Goal: Task Accomplishment & Management: Use online tool/utility

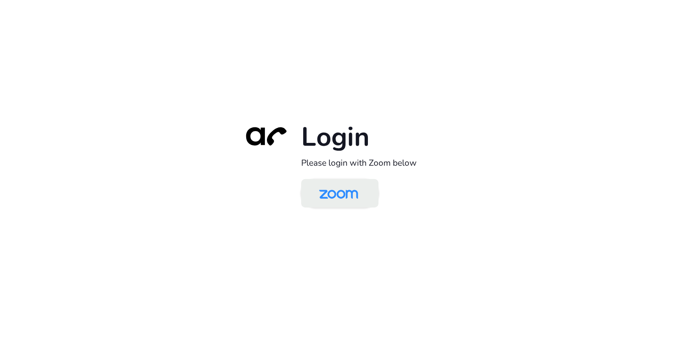
click at [353, 195] on img at bounding box center [339, 194] width 56 height 26
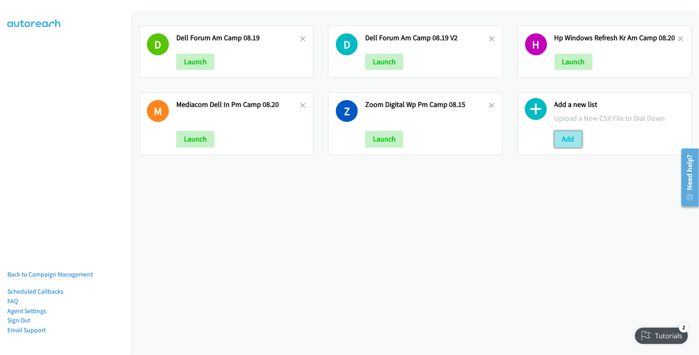
click at [561, 135] on button "Add" at bounding box center [569, 139] width 28 height 16
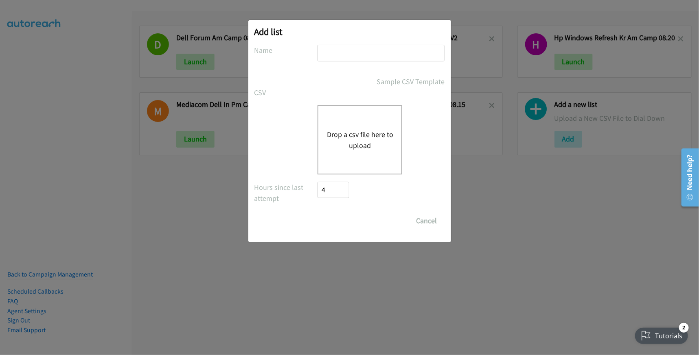
click at [365, 140] on button "Drop a csv file here to upload" at bounding box center [360, 140] width 67 height 22
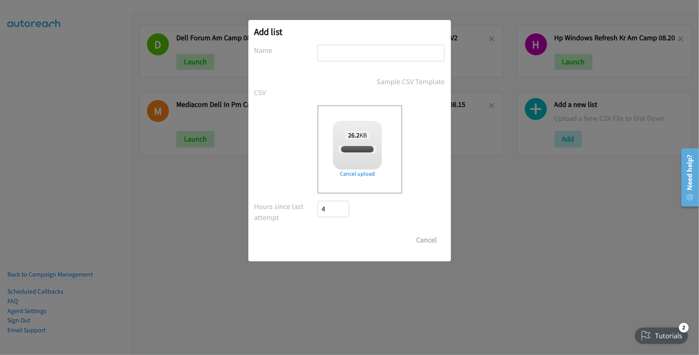
checkbox input "true"
click at [349, 46] on input "text" at bounding box center [381, 53] width 127 height 17
type input "HP Refresh Kor AM Camp 08.21"
click at [318, 232] on input "Save List" at bounding box center [339, 240] width 43 height 16
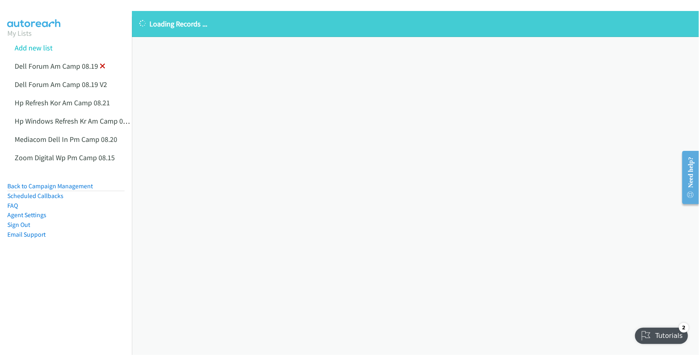
click at [103, 64] on icon at bounding box center [103, 67] width 6 height 6
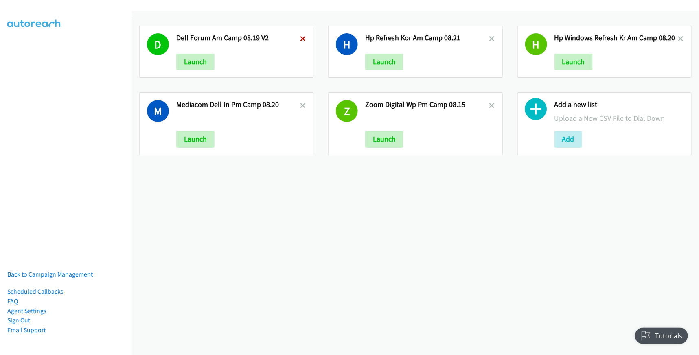
click at [300, 39] on icon at bounding box center [303, 40] width 6 height 6
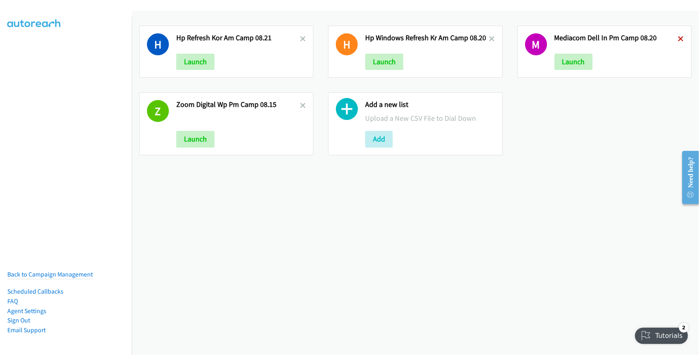
click at [678, 39] on icon at bounding box center [681, 40] width 6 height 6
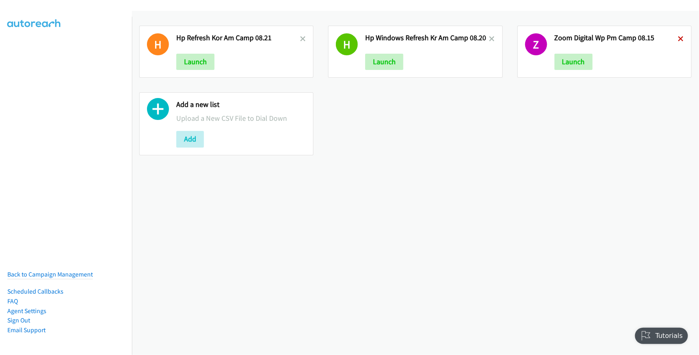
click at [678, 37] on icon at bounding box center [681, 40] width 6 height 6
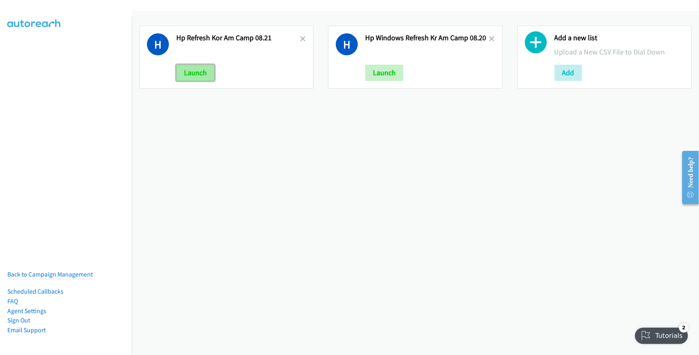
click at [196, 70] on button "Launch" at bounding box center [195, 73] width 38 height 16
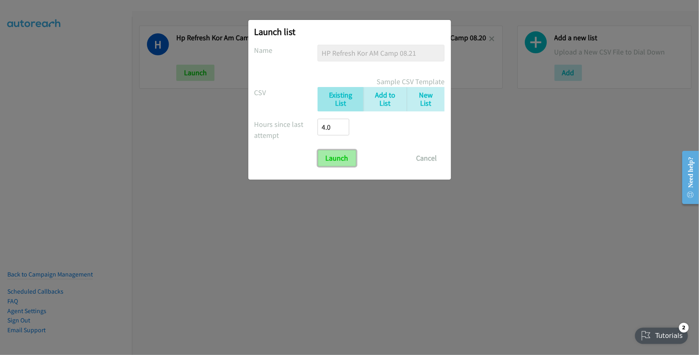
click at [347, 160] on input "Launch" at bounding box center [337, 158] width 38 height 16
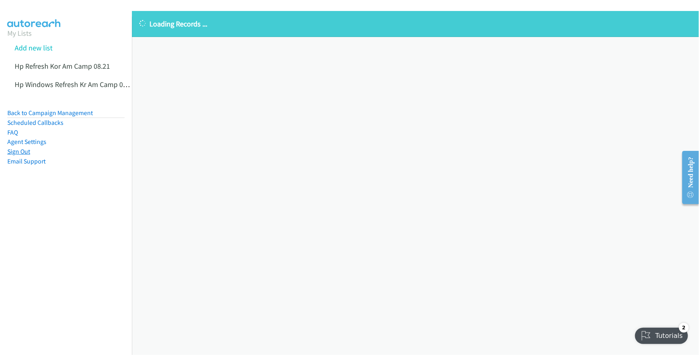
click at [11, 152] on link "Sign Out" at bounding box center [18, 152] width 23 height 8
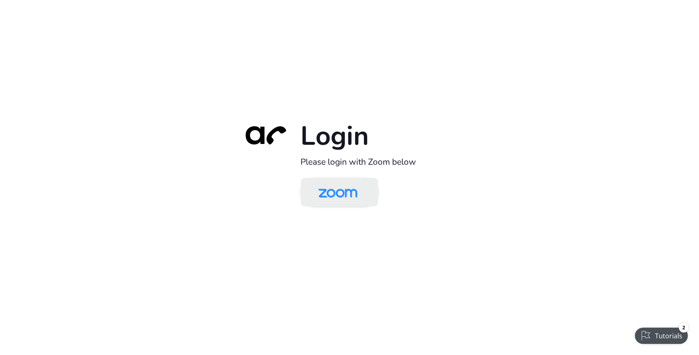
click at [328, 195] on img at bounding box center [338, 193] width 56 height 26
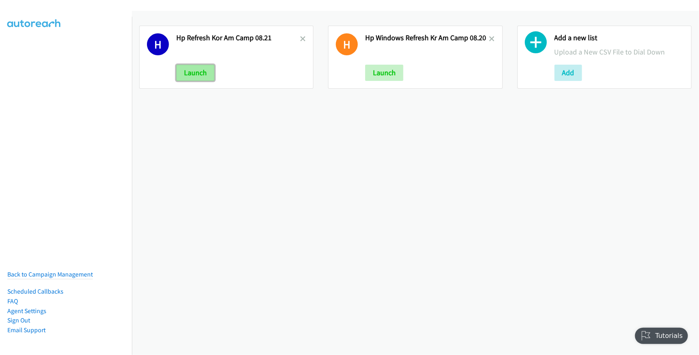
click at [208, 75] on button "Launch" at bounding box center [195, 73] width 38 height 16
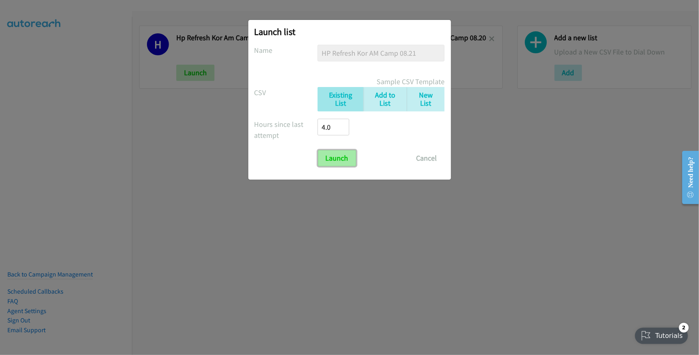
click at [332, 155] on input "Launch" at bounding box center [337, 158] width 38 height 16
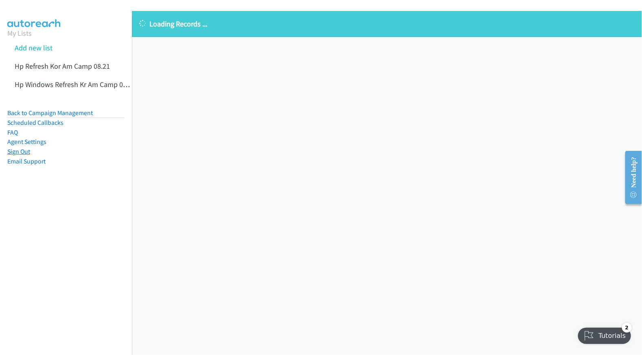
click at [17, 153] on link "Sign Out" at bounding box center [18, 152] width 23 height 8
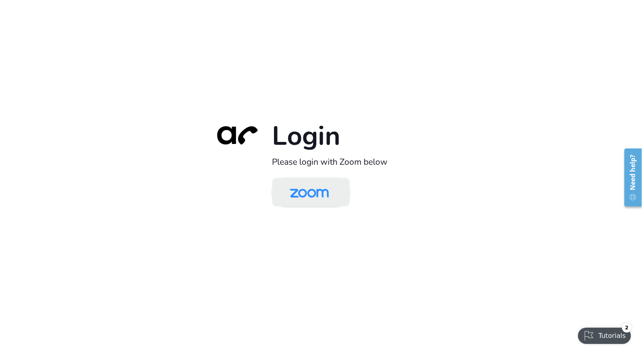
click at [326, 192] on img at bounding box center [309, 193] width 56 height 26
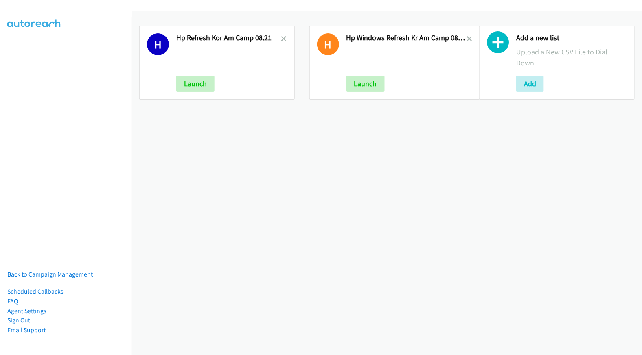
click at [286, 202] on div "H Hp Refresh Kor Am Camp 08.21 Launch H Hp Windows Refresh Kr Am Camp 08.20 Lau…" at bounding box center [387, 183] width 510 height 344
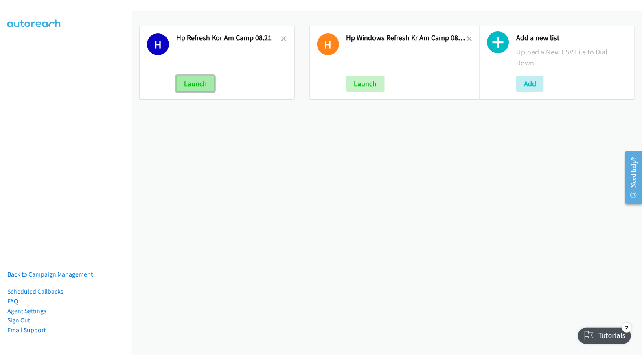
click at [196, 76] on button "Launch" at bounding box center [195, 84] width 38 height 16
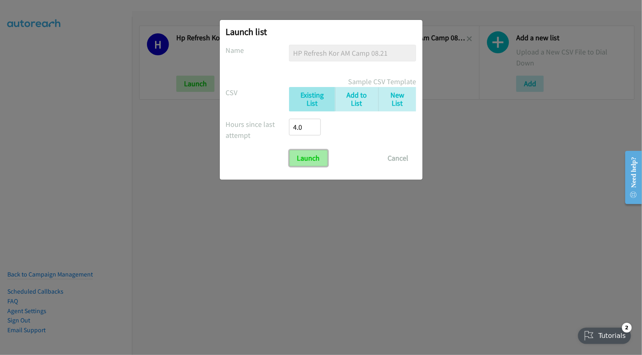
click at [320, 166] on input "Launch" at bounding box center [309, 158] width 38 height 16
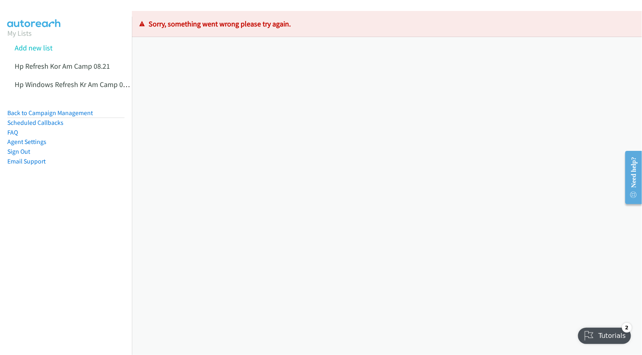
click at [171, 286] on div "Loading Records ... Sorry, something went wrong please try again." at bounding box center [387, 183] width 510 height 344
click at [194, 102] on div "Loading Records ... Sorry, something went wrong please try again." at bounding box center [387, 183] width 510 height 344
click at [22, 151] on link "Sign Out" at bounding box center [18, 152] width 23 height 8
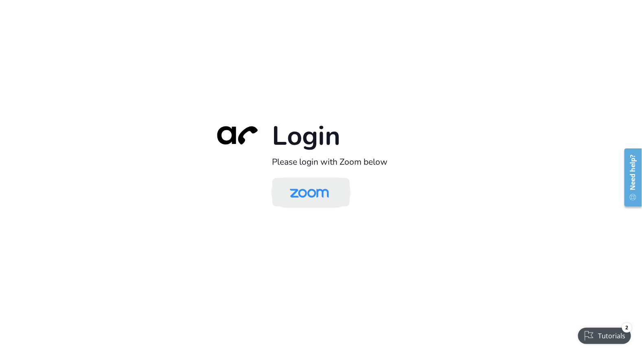
click at [322, 194] on img at bounding box center [309, 193] width 56 height 26
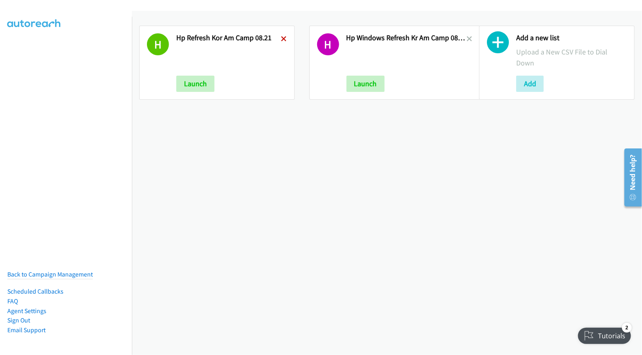
click at [282, 37] on icon at bounding box center [284, 40] width 6 height 6
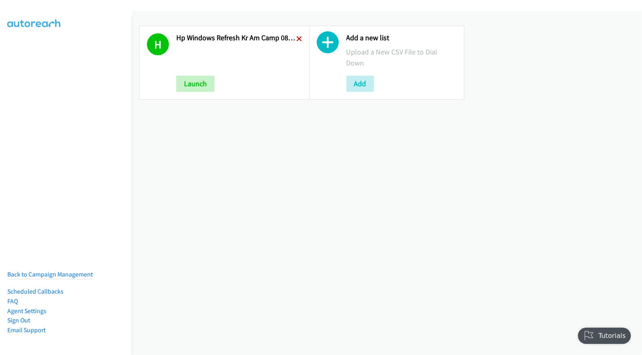
click at [298, 37] on icon at bounding box center [300, 40] width 6 height 6
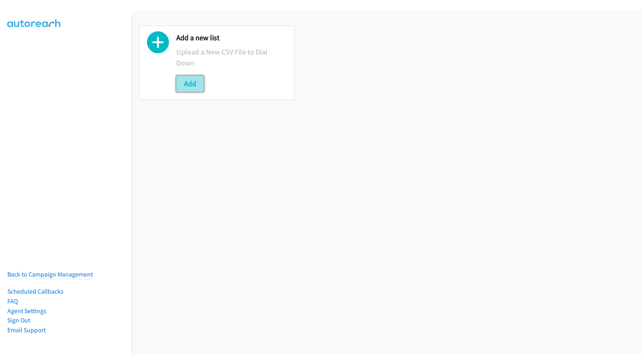
click at [199, 86] on button "Add" at bounding box center [190, 84] width 28 height 16
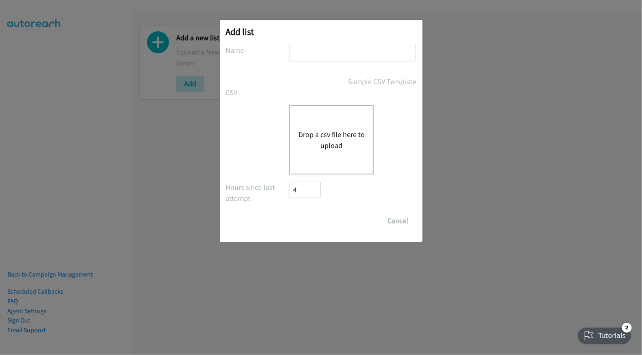
click at [328, 132] on button "Drop a csv file here to upload" at bounding box center [331, 140] width 67 height 22
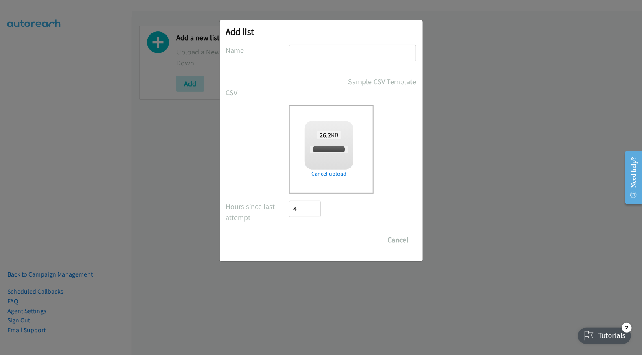
checkbox input "true"
click at [334, 52] on input "text" at bounding box center [352, 53] width 127 height 17
type input "HP Refresh Kor AM Camp 08.21"
click at [308, 244] on input "Save List" at bounding box center [311, 240] width 43 height 16
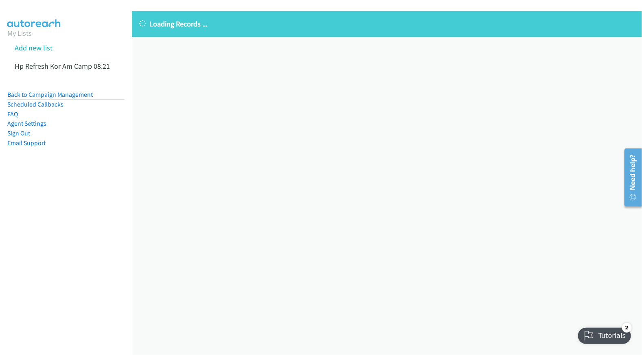
click at [274, 162] on div "Loading Records ... Sorry, something went wrong please try again." at bounding box center [387, 183] width 510 height 344
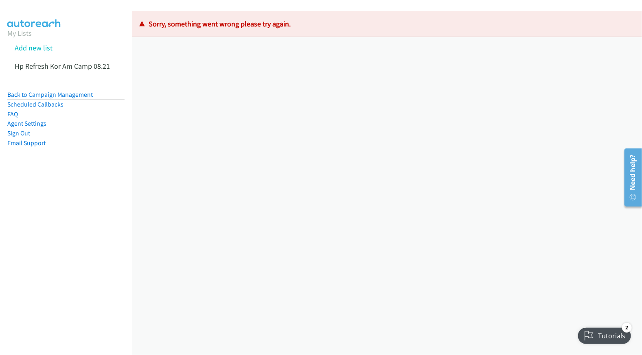
click at [363, 154] on div "Loading Records ... Sorry, something went wrong please try again." at bounding box center [387, 183] width 510 height 344
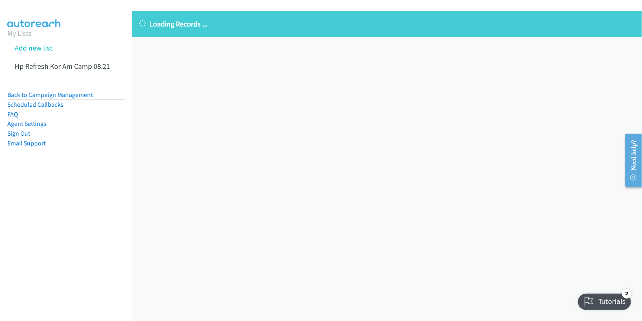
click at [300, 184] on div "Loading Records ... Sorry, something went wrong please try again." at bounding box center [387, 166] width 510 height 310
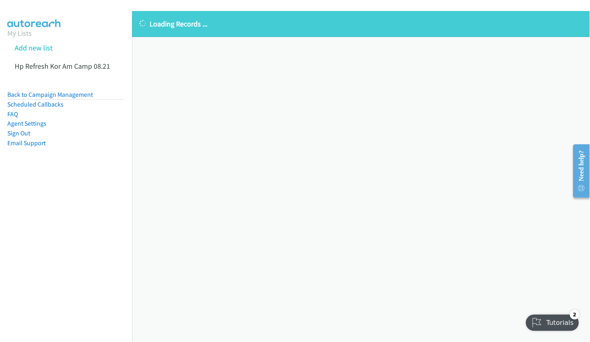
drag, startPoint x: 15, startPoint y: 135, endPoint x: 94, endPoint y: 125, distance: 79.6
click at [15, 135] on link "Sign Out" at bounding box center [18, 133] width 23 height 8
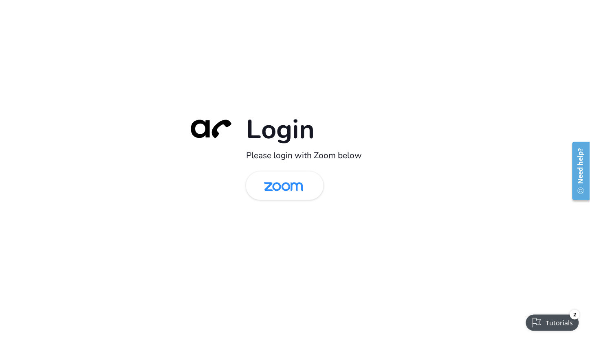
drag, startPoint x: 276, startPoint y: 186, endPoint x: 436, endPoint y: 171, distance: 161.5
click at [276, 186] on img at bounding box center [283, 186] width 56 height 26
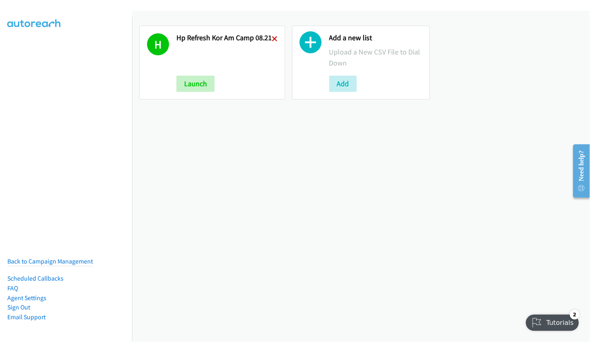
click at [273, 37] on icon at bounding box center [275, 40] width 6 height 6
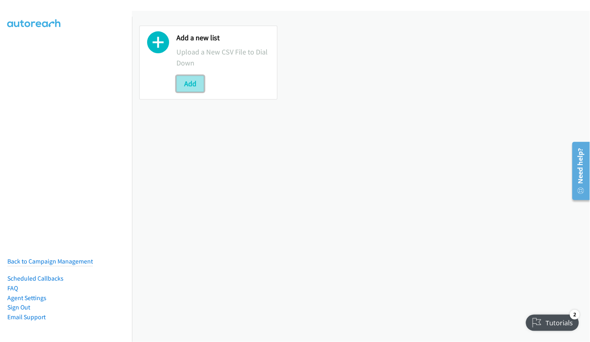
click at [189, 84] on button "Add" at bounding box center [190, 84] width 28 height 16
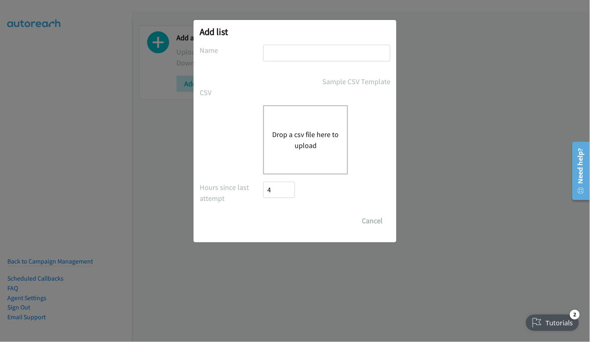
click at [286, 153] on div "Drop a csv file here to upload" at bounding box center [305, 139] width 85 height 69
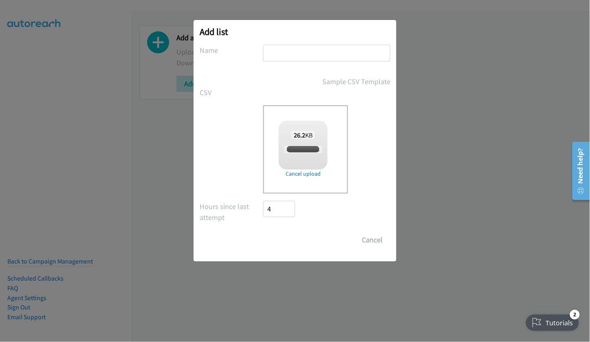
checkbox input "true"
click at [342, 54] on input "text" at bounding box center [326, 53] width 127 height 17
click at [342, 52] on input "HP Refresh Kor AM Camp 08.21" at bounding box center [326, 53] width 127 height 17
type input "HP Refresh Kor AM 08.21"
click at [284, 242] on input "Save List" at bounding box center [284, 240] width 43 height 16
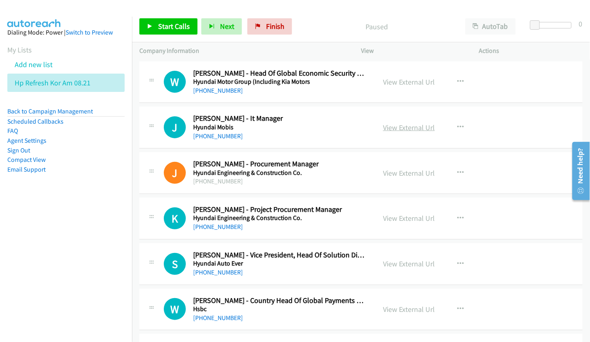
click at [402, 128] on link "View External Url" at bounding box center [409, 127] width 52 height 9
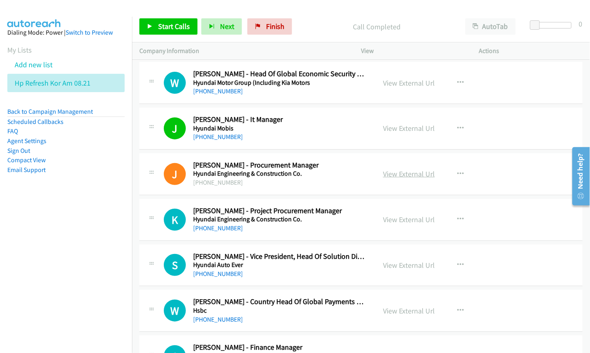
click at [404, 174] on link "View External Url" at bounding box center [409, 173] width 52 height 9
click at [401, 217] on link "View External Url" at bounding box center [409, 219] width 52 height 9
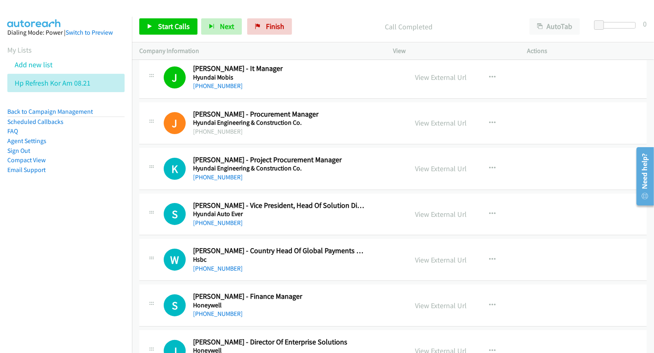
scroll to position [102, 0]
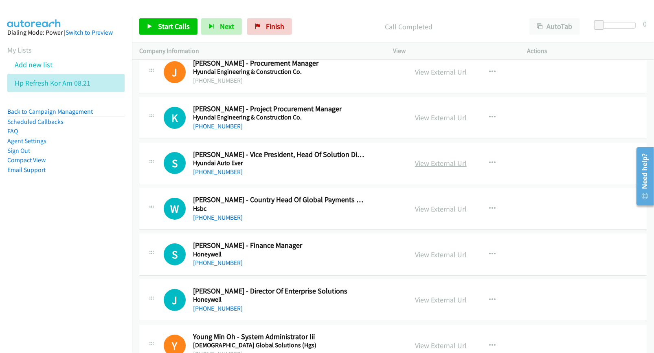
click at [430, 165] on link "View External Url" at bounding box center [441, 162] width 52 height 9
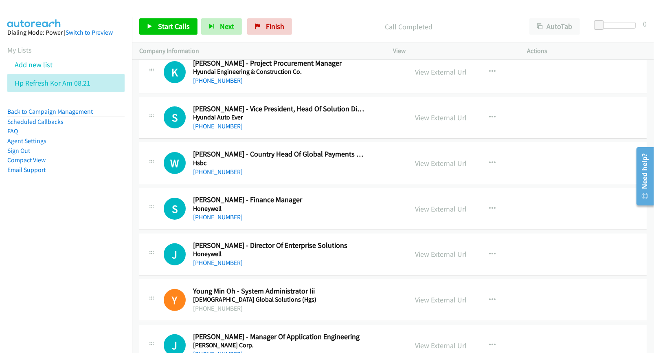
scroll to position [153, 0]
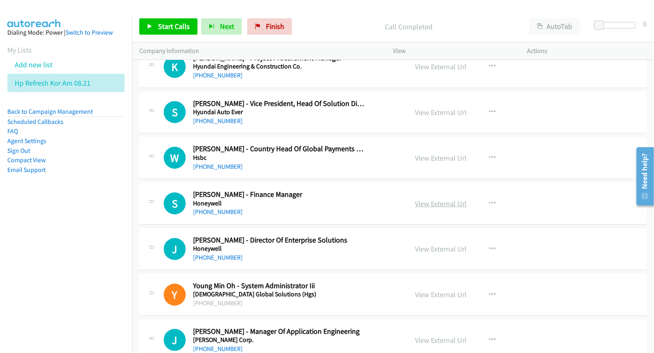
click at [428, 202] on link "View External Url" at bounding box center [441, 203] width 52 height 9
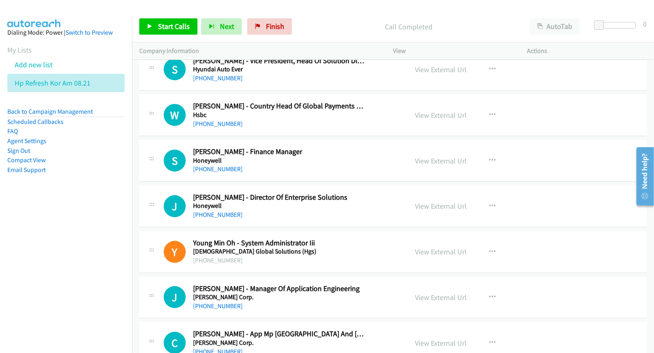
scroll to position [204, 0]
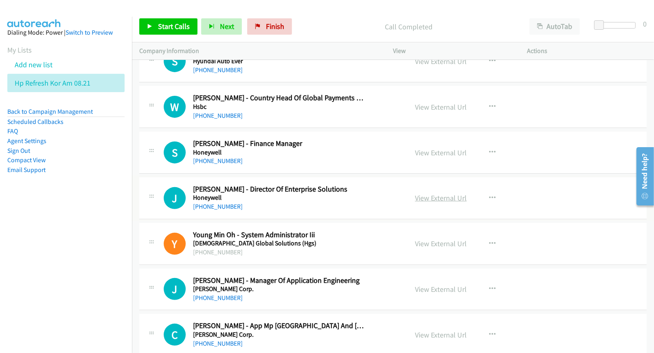
click at [430, 197] on link "View External Url" at bounding box center [441, 197] width 52 height 9
click at [432, 245] on link "View External Url" at bounding box center [441, 243] width 52 height 9
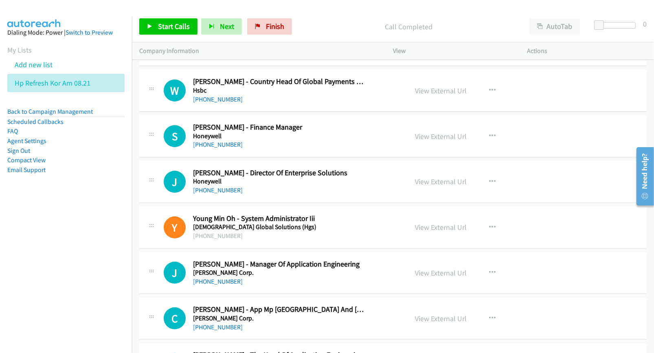
scroll to position [254, 0]
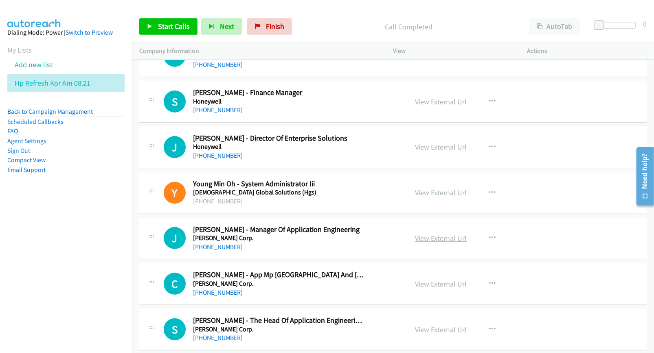
click at [425, 238] on link "View External Url" at bounding box center [441, 237] width 52 height 9
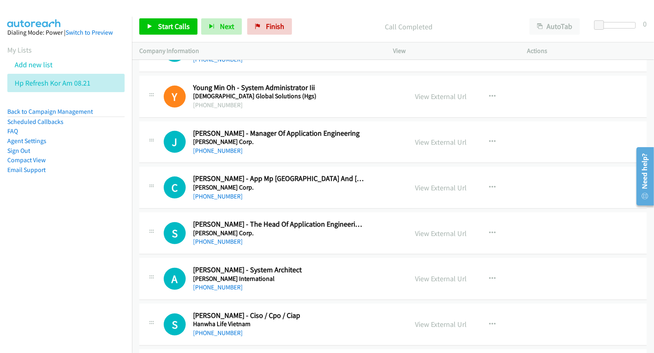
scroll to position [356, 0]
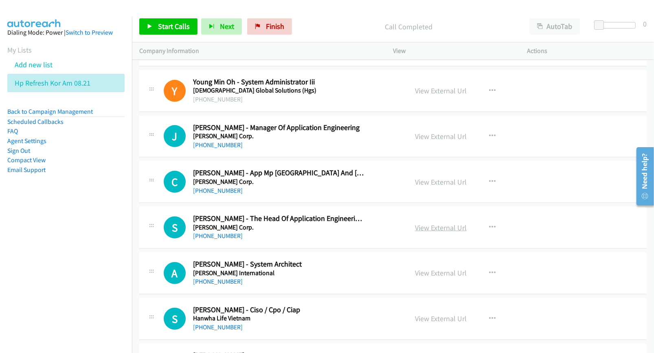
click at [436, 228] on link "View External Url" at bounding box center [441, 227] width 52 height 9
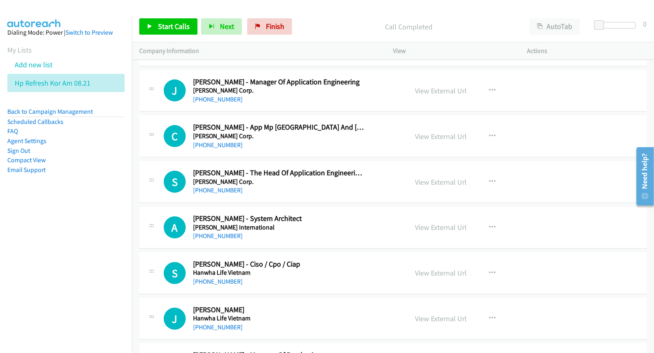
scroll to position [407, 0]
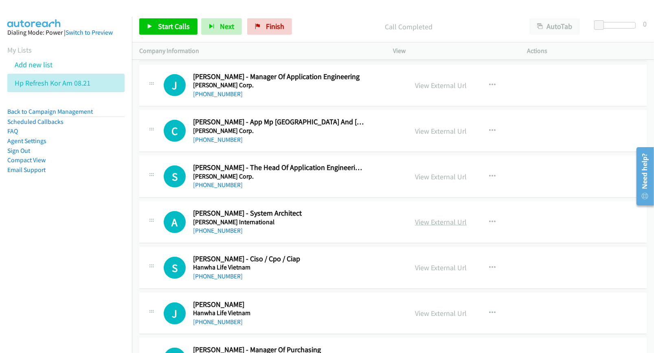
click at [440, 223] on link "View External Url" at bounding box center [441, 221] width 52 height 9
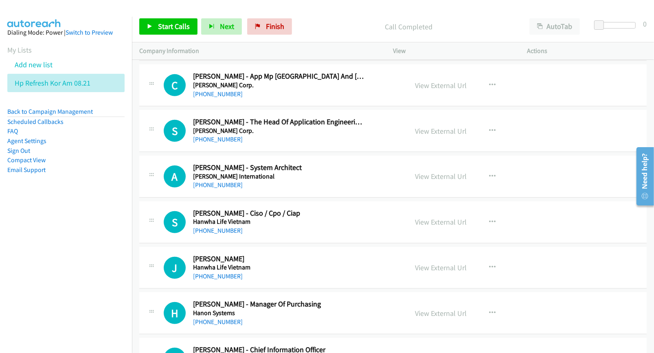
scroll to position [458, 0]
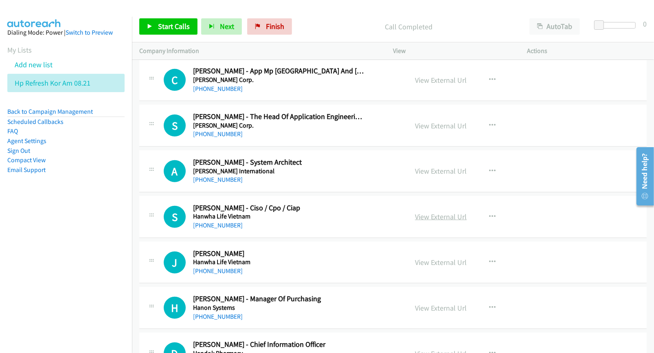
click at [436, 216] on link "View External Url" at bounding box center [441, 216] width 52 height 9
click at [432, 261] on link "View External Url" at bounding box center [441, 261] width 52 height 9
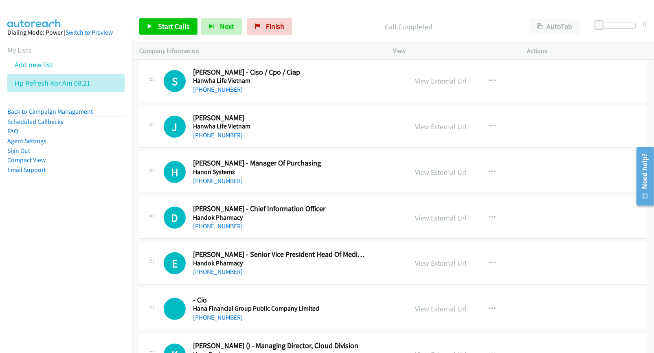
scroll to position [611, 0]
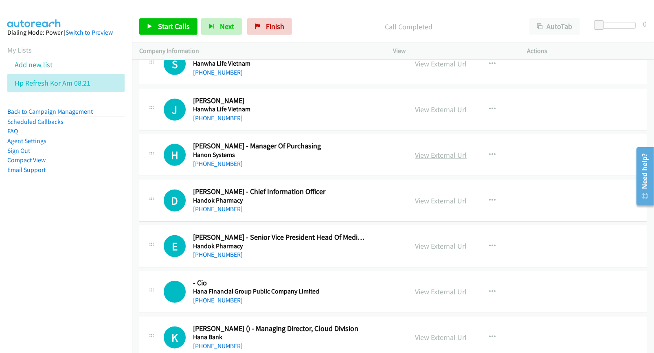
click at [428, 156] on link "View External Url" at bounding box center [441, 154] width 52 height 9
click at [442, 201] on link "View External Url" at bounding box center [441, 200] width 52 height 9
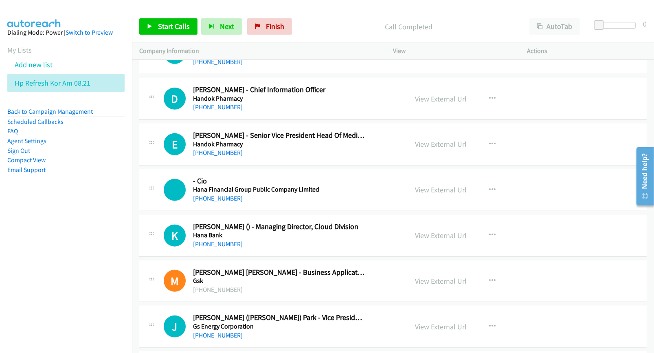
scroll to position [763, 0]
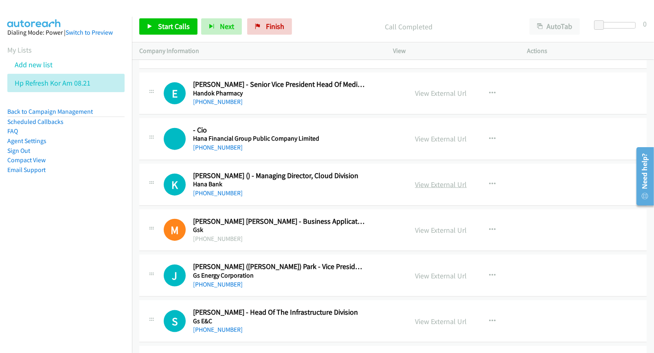
click at [432, 188] on link "View External Url" at bounding box center [441, 184] width 52 height 9
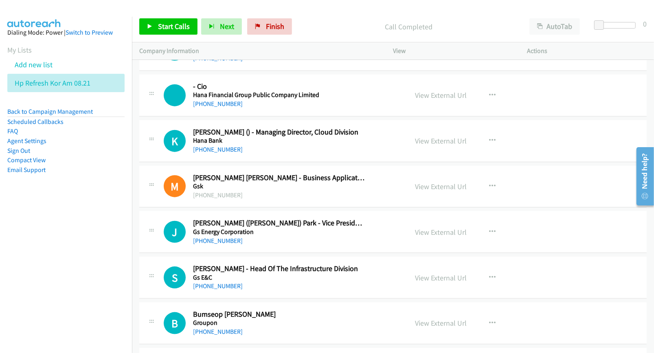
scroll to position [814, 0]
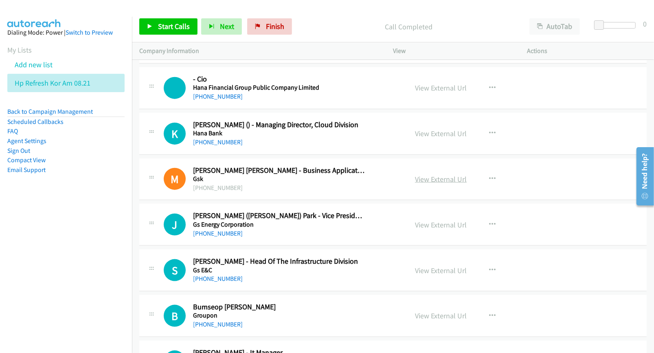
click at [427, 180] on link "View External Url" at bounding box center [441, 178] width 52 height 9
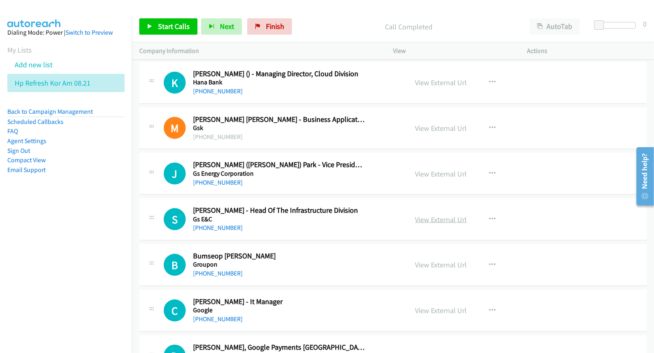
click at [431, 219] on link "View External Url" at bounding box center [441, 219] width 52 height 9
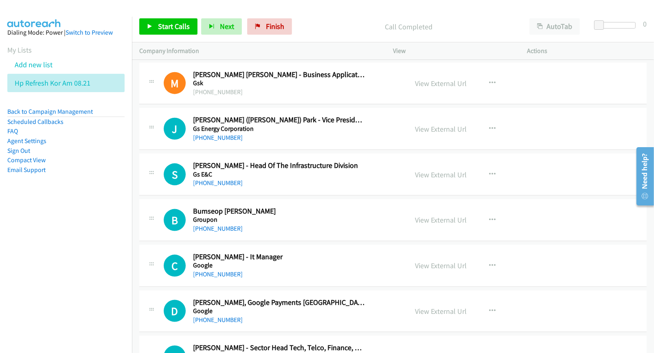
scroll to position [916, 0]
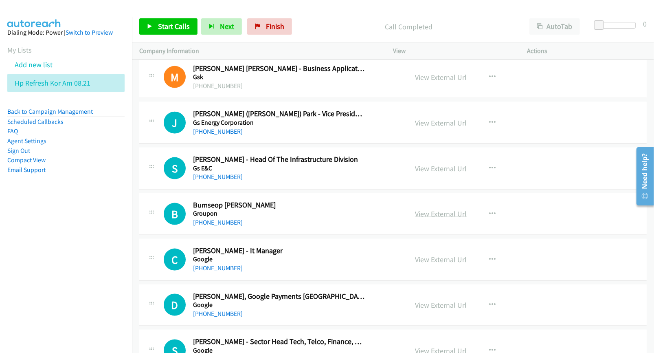
click at [428, 216] on link "View External Url" at bounding box center [441, 213] width 52 height 9
click at [427, 261] on link "View External Url" at bounding box center [441, 258] width 52 height 9
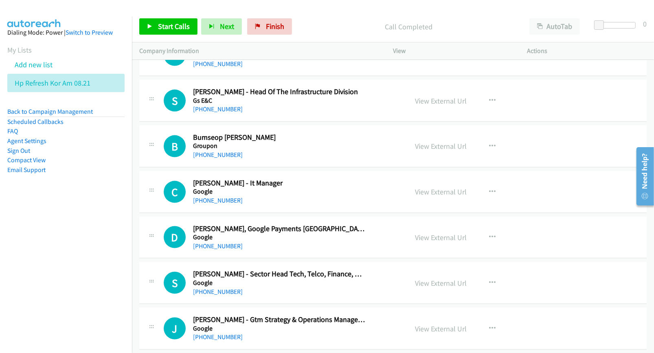
scroll to position [1018, 0]
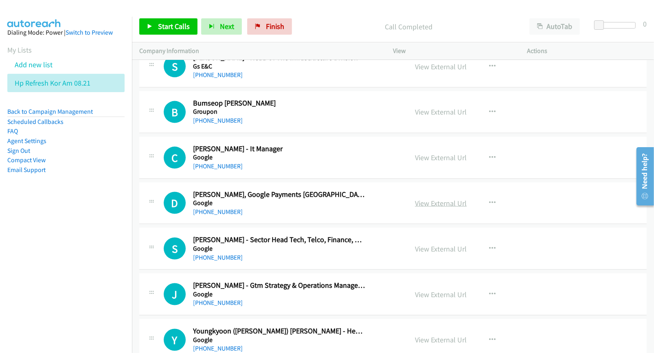
click at [425, 206] on link "View External Url" at bounding box center [441, 202] width 52 height 9
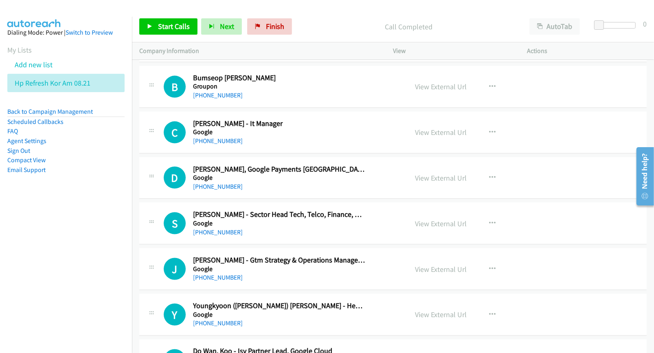
scroll to position [1069, 0]
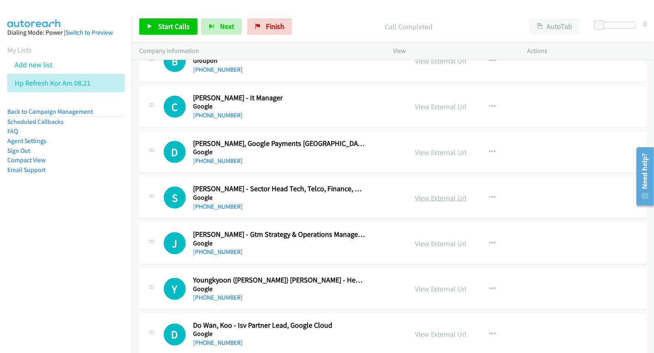
click at [432, 202] on link "View External Url" at bounding box center [441, 197] width 52 height 9
click at [423, 248] on link "View External Url" at bounding box center [441, 243] width 52 height 9
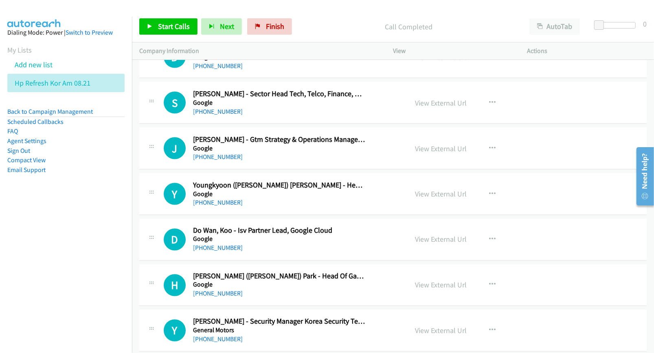
scroll to position [1171, 0]
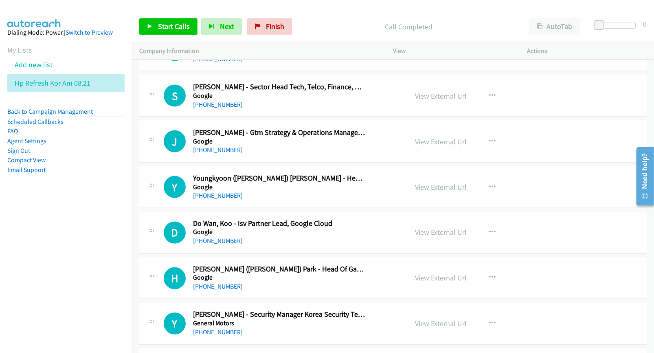
click at [434, 186] on link "View External Url" at bounding box center [441, 186] width 52 height 9
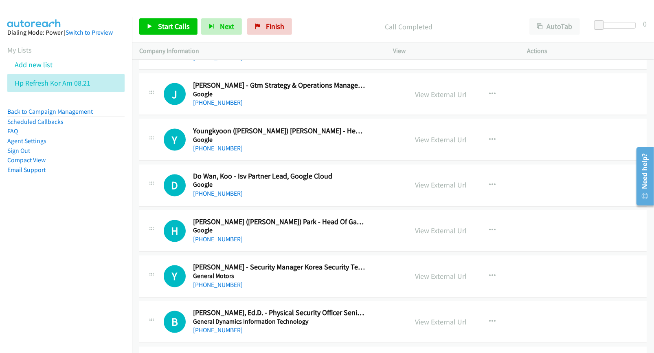
scroll to position [1222, 0]
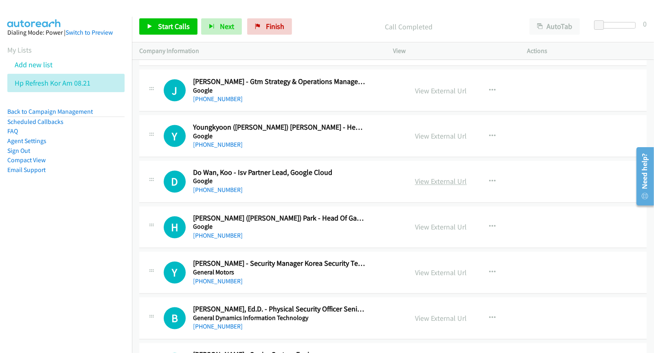
click at [436, 182] on link "View External Url" at bounding box center [441, 181] width 52 height 9
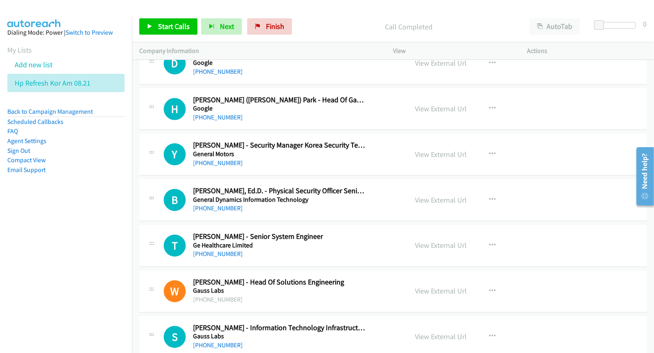
scroll to position [1374, 0]
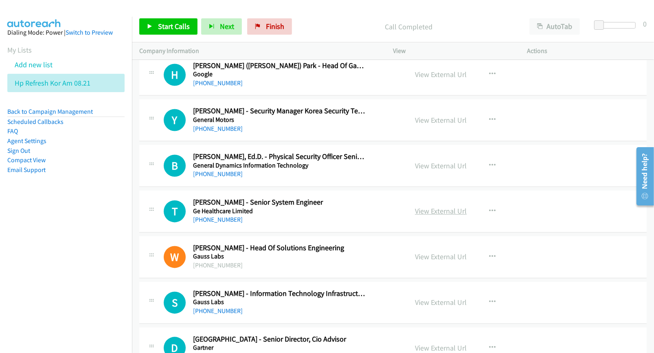
click at [426, 215] on link "View External Url" at bounding box center [441, 210] width 52 height 9
click at [428, 258] on link "View External Url" at bounding box center [441, 256] width 52 height 9
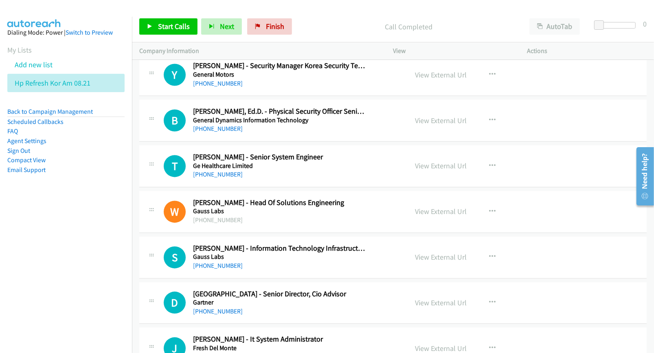
scroll to position [1425, 0]
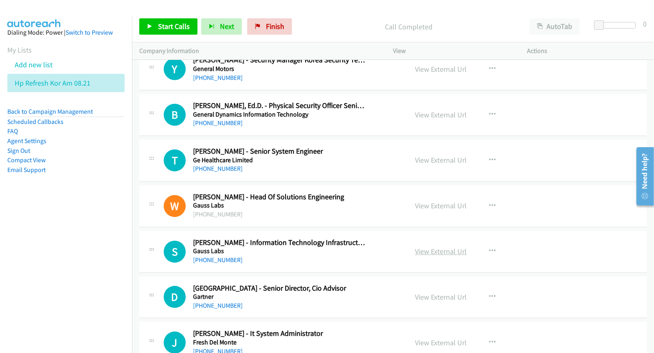
click at [430, 253] on link "View External Url" at bounding box center [441, 250] width 52 height 9
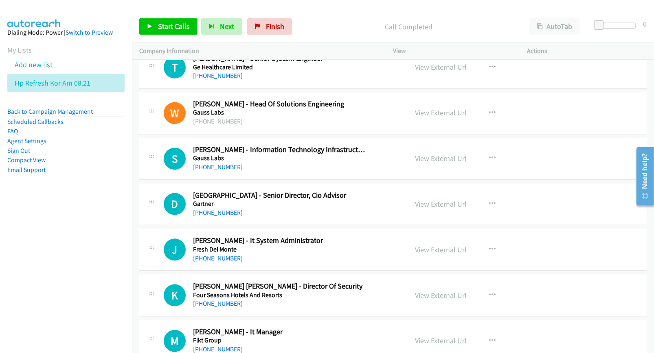
scroll to position [1527, 0]
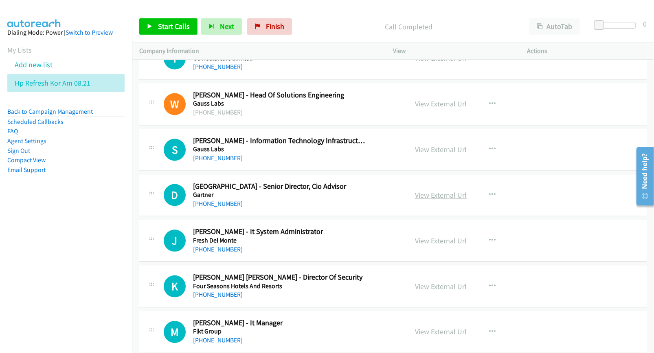
click at [434, 200] on link "View External Url" at bounding box center [441, 194] width 52 height 9
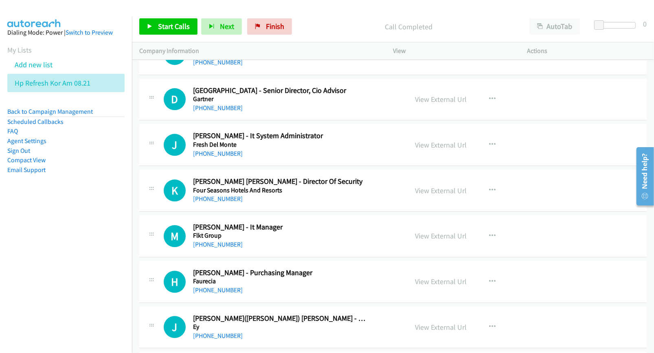
scroll to position [1629, 0]
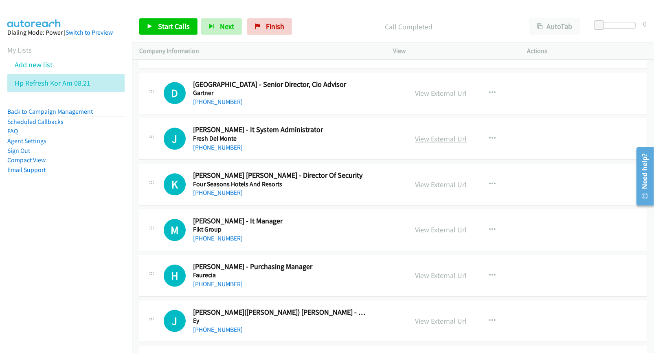
click at [438, 141] on link "View External Url" at bounding box center [441, 138] width 52 height 9
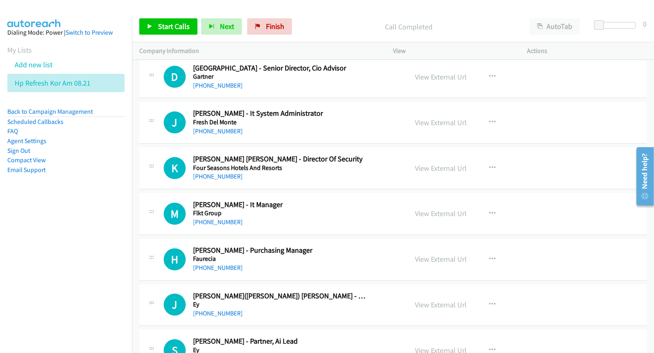
scroll to position [1680, 0]
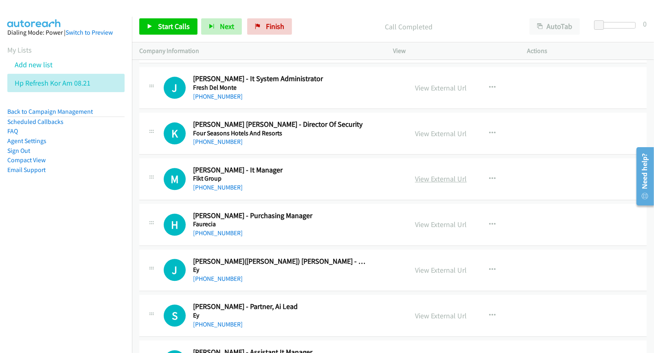
click at [442, 181] on link "View External Url" at bounding box center [441, 178] width 52 height 9
click at [436, 224] on link "View External Url" at bounding box center [441, 223] width 52 height 9
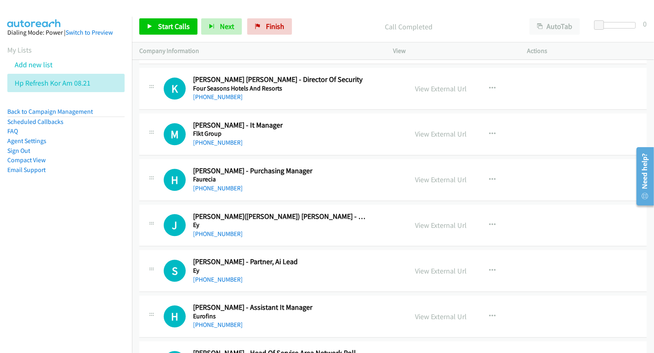
scroll to position [1731, 0]
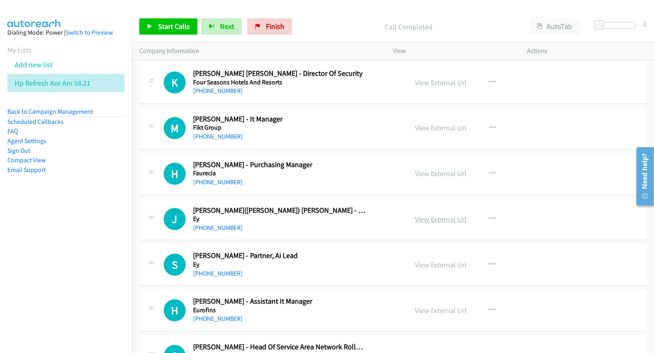
drag, startPoint x: 423, startPoint y: 219, endPoint x: 411, endPoint y: 219, distance: 11.4
click at [430, 224] on link "View External Url" at bounding box center [441, 218] width 52 height 9
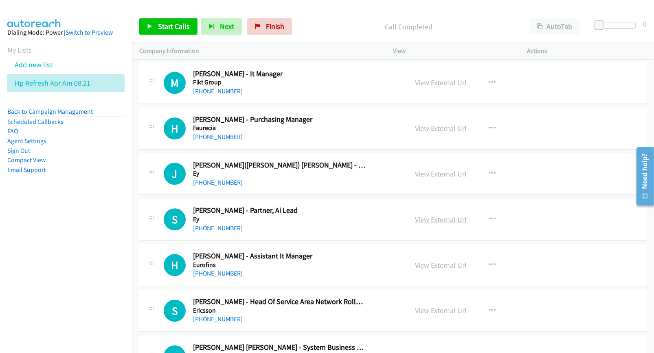
scroll to position [1781, 0]
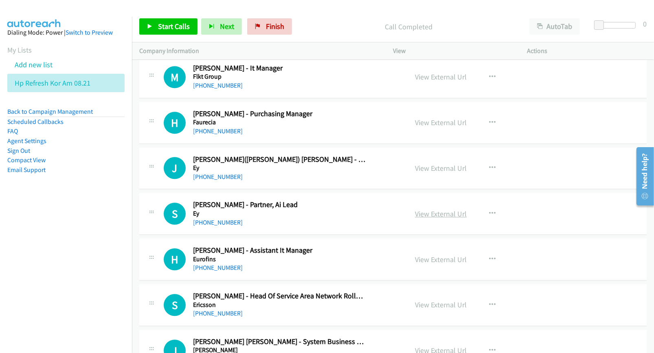
click at [434, 217] on link "View External Url" at bounding box center [441, 213] width 52 height 9
click at [428, 259] on link "View External Url" at bounding box center [441, 258] width 52 height 9
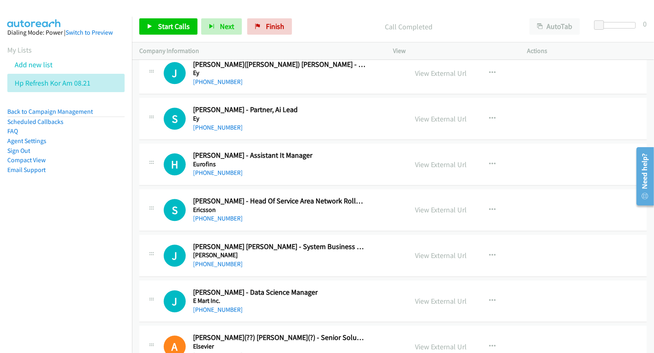
scroll to position [1883, 0]
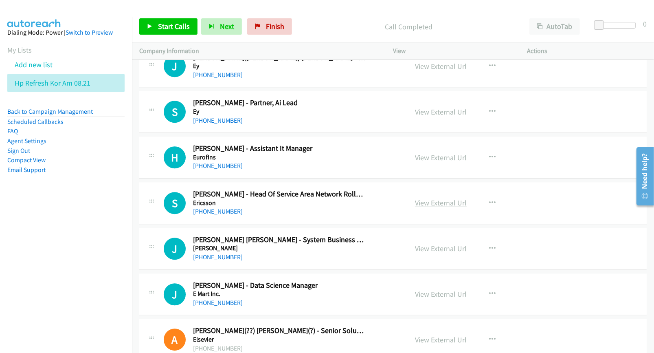
click at [442, 206] on link "View External Url" at bounding box center [441, 202] width 52 height 9
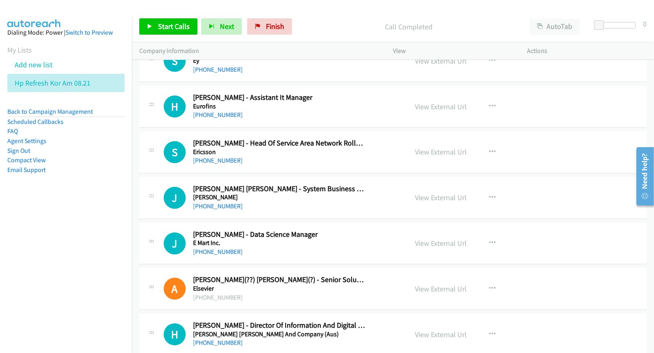
scroll to position [1985, 0]
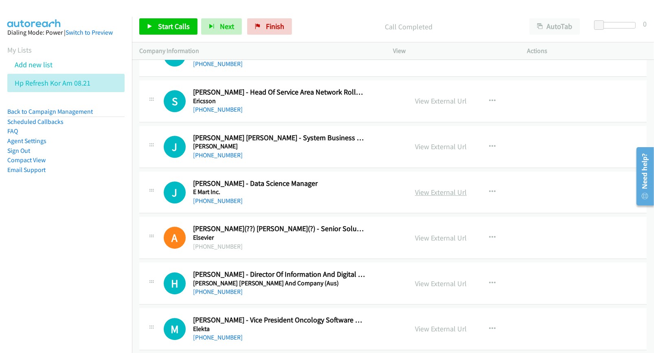
click at [426, 197] on link "View External Url" at bounding box center [441, 191] width 52 height 9
click at [436, 241] on link "View External Url" at bounding box center [441, 237] width 52 height 9
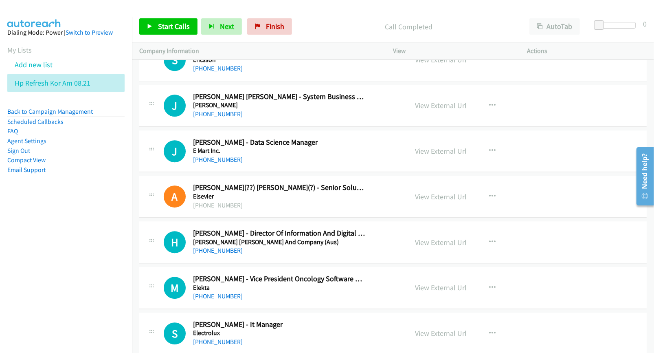
scroll to position [2036, 0]
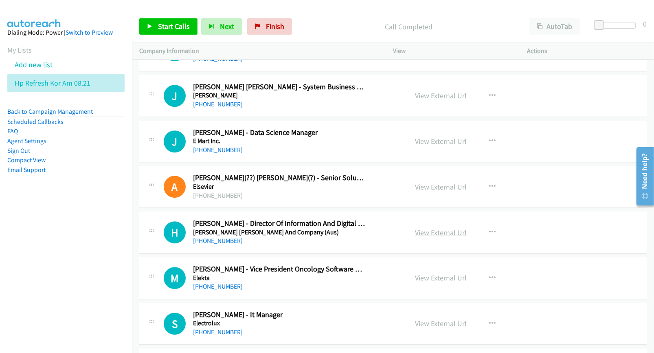
click at [432, 235] on link "View External Url" at bounding box center [441, 232] width 52 height 9
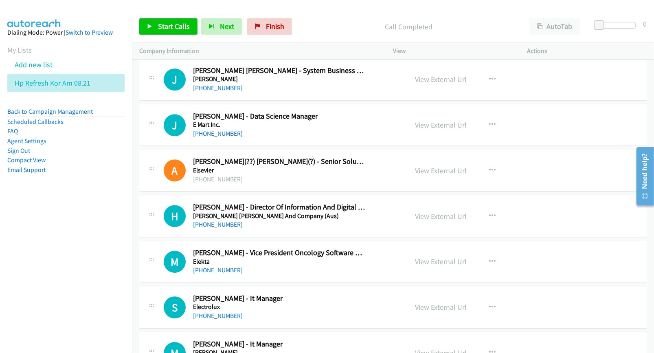
scroll to position [2087, 0]
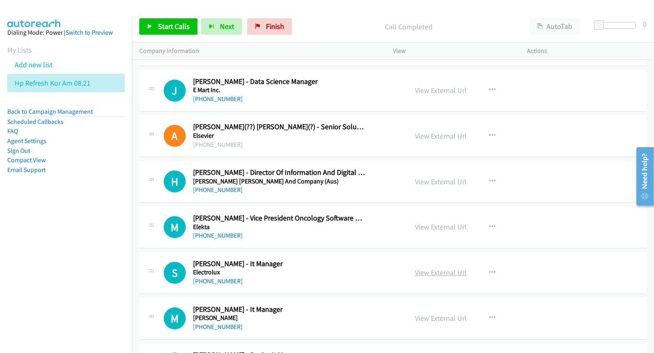
click at [437, 272] on link "View External Url" at bounding box center [441, 272] width 52 height 9
click at [436, 318] on link "View External Url" at bounding box center [441, 317] width 52 height 9
